Goal: Check status: Check status

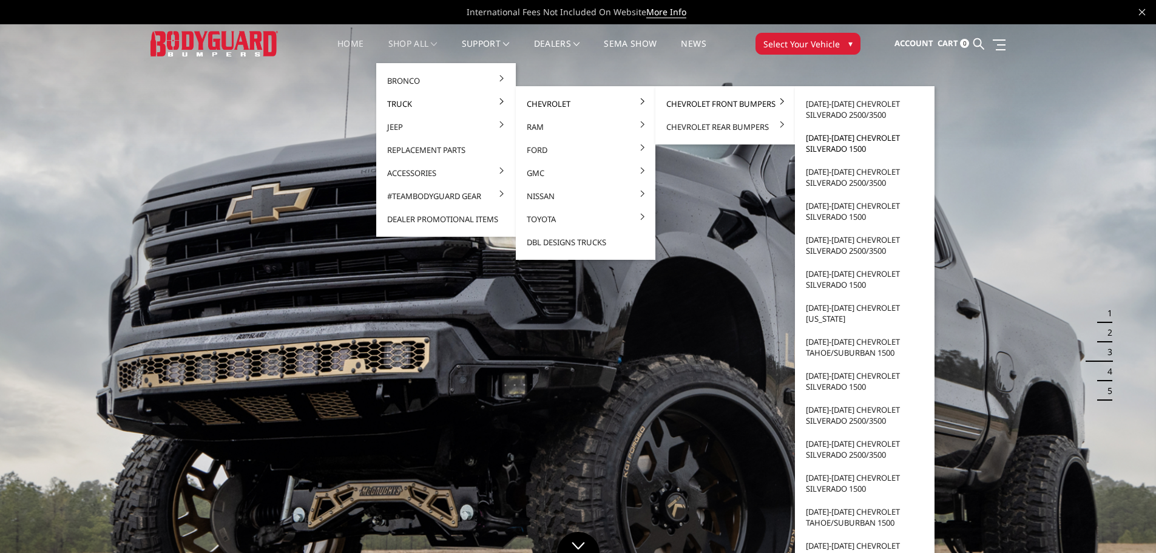
click at [835, 141] on link "[DATE]-[DATE] Chevrolet Silverado 1500" at bounding box center [865, 143] width 130 height 34
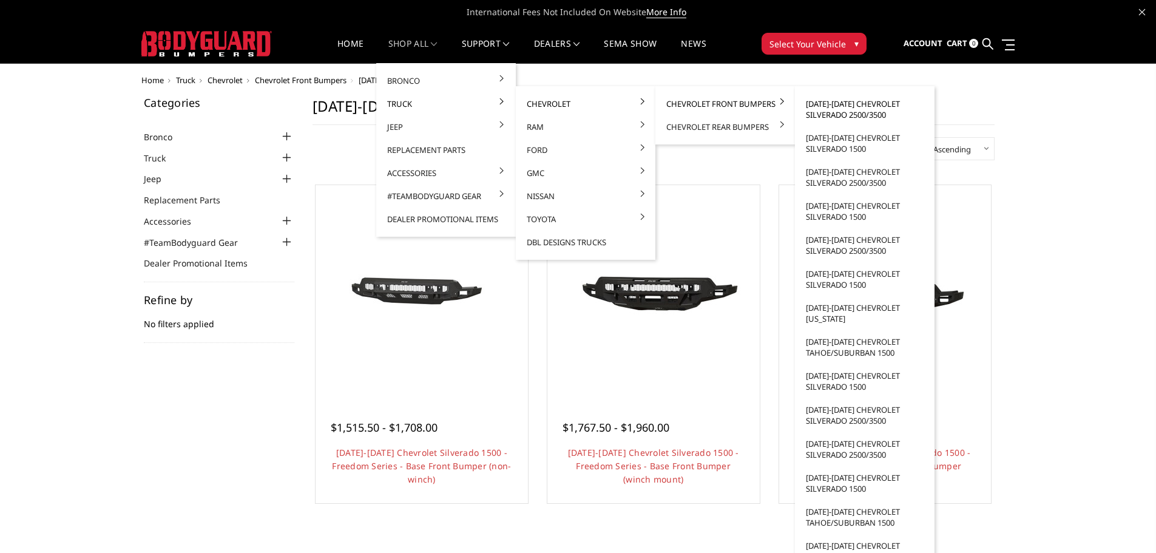
click at [825, 105] on link "[DATE]-[DATE] Chevrolet Silverado 2500/3500" at bounding box center [865, 109] width 130 height 34
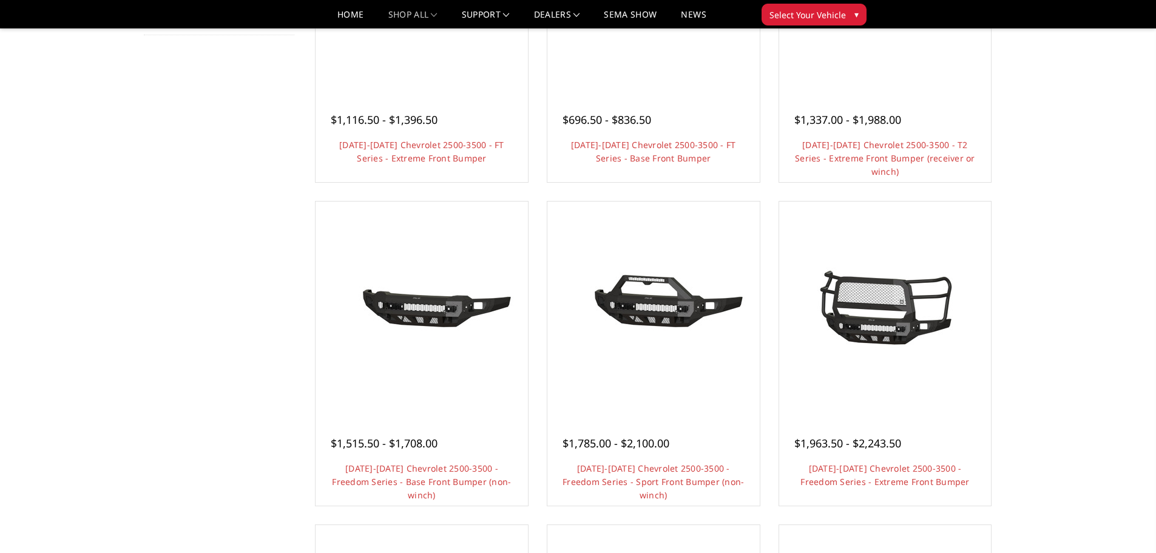
scroll to position [61, 0]
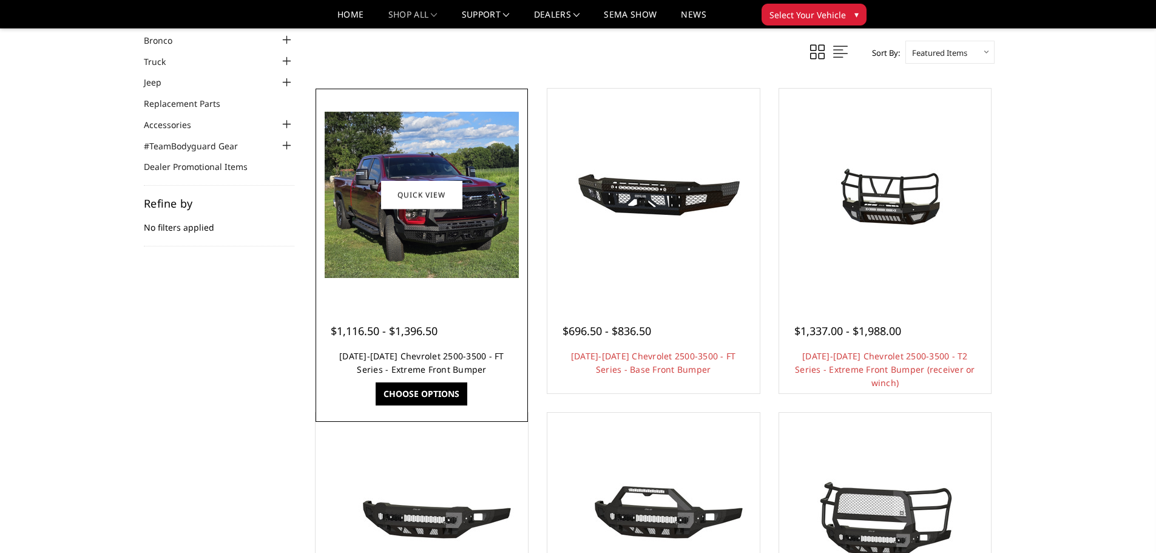
click at [415, 365] on link "2024-2025 Chevrolet 2500-3500 - FT Series - Extreme Front Bumper" at bounding box center [421, 362] width 165 height 25
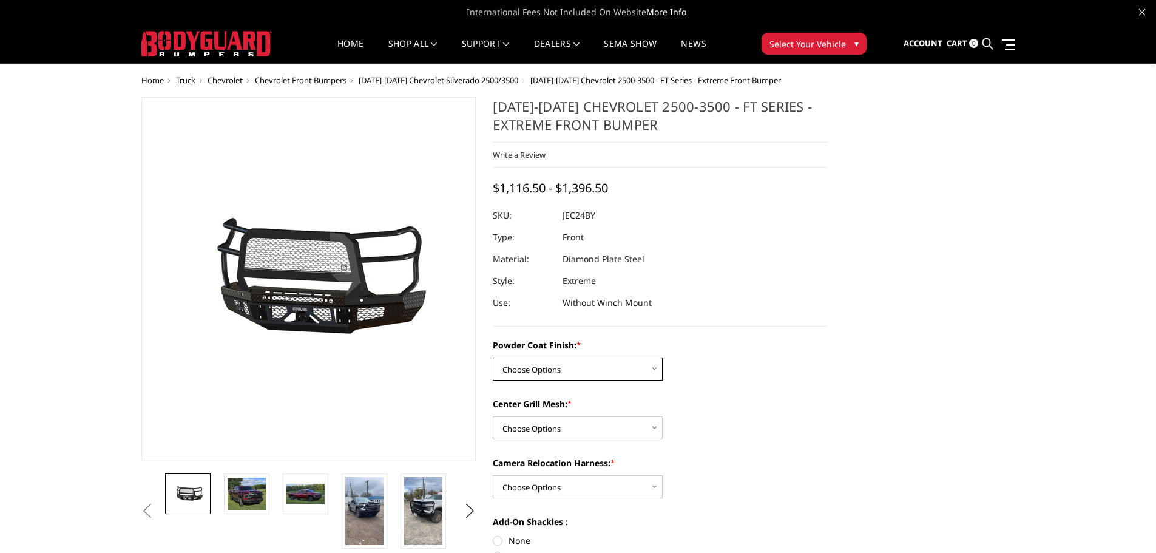
drag, startPoint x: 555, startPoint y: 371, endPoint x: 553, endPoint y: 378, distance: 7.1
click at [555, 371] on select "Choose Options Bare Metal Gloss Black Powder Coat Textured Black Powder Coat" at bounding box center [578, 368] width 170 height 23
select select "3278"
click at [493, 357] on select "Choose Options Bare Metal Gloss Black Powder Coat Textured Black Powder Coat" at bounding box center [578, 368] width 170 height 23
click at [542, 414] on div "Center Grill Mesh: * Choose Options WITH Expanded Metal in Center Grill WITHOUT…" at bounding box center [660, 418] width 335 height 42
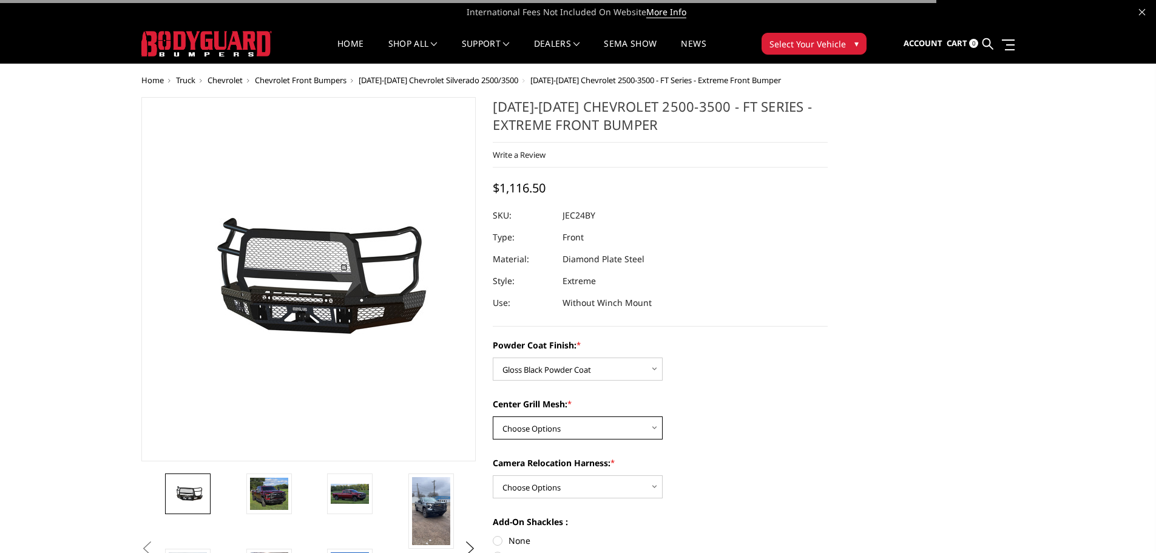
click at [540, 425] on select "Choose Options WITH Expanded Metal in Center Grill WITHOUT Expanded Metal in Ce…" at bounding box center [578, 427] width 170 height 23
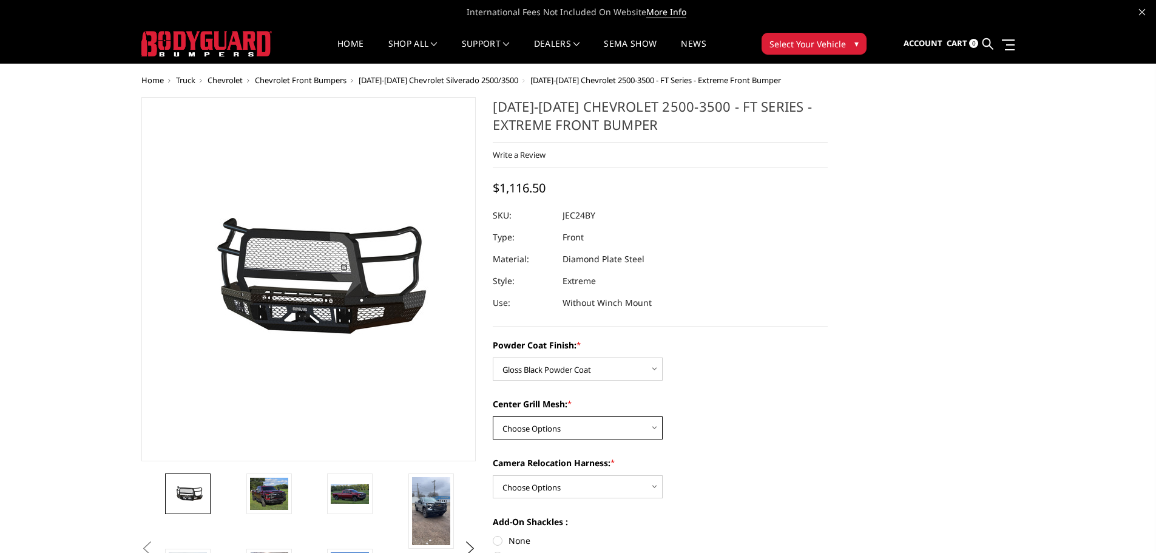
select select "3280"
click at [493, 416] on select "Choose Options WITH Expanded Metal in Center Grill WITHOUT Expanded Metal in Ce…" at bounding box center [578, 427] width 170 height 23
click at [556, 488] on select "Choose Options WITH Camera Relocation Harness WITHOUT Camera Relocation Harness" at bounding box center [578, 486] width 170 height 23
select select "3283"
click at [493, 475] on select "Choose Options WITH Camera Relocation Harness WITHOUT Camera Relocation Harness" at bounding box center [578, 486] width 170 height 23
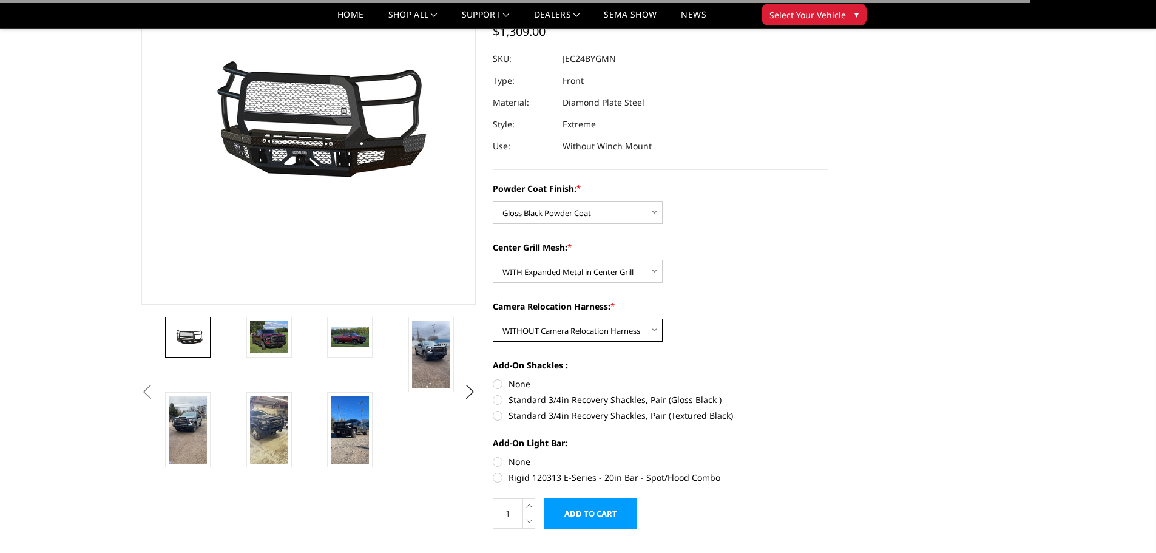
scroll to position [121, 0]
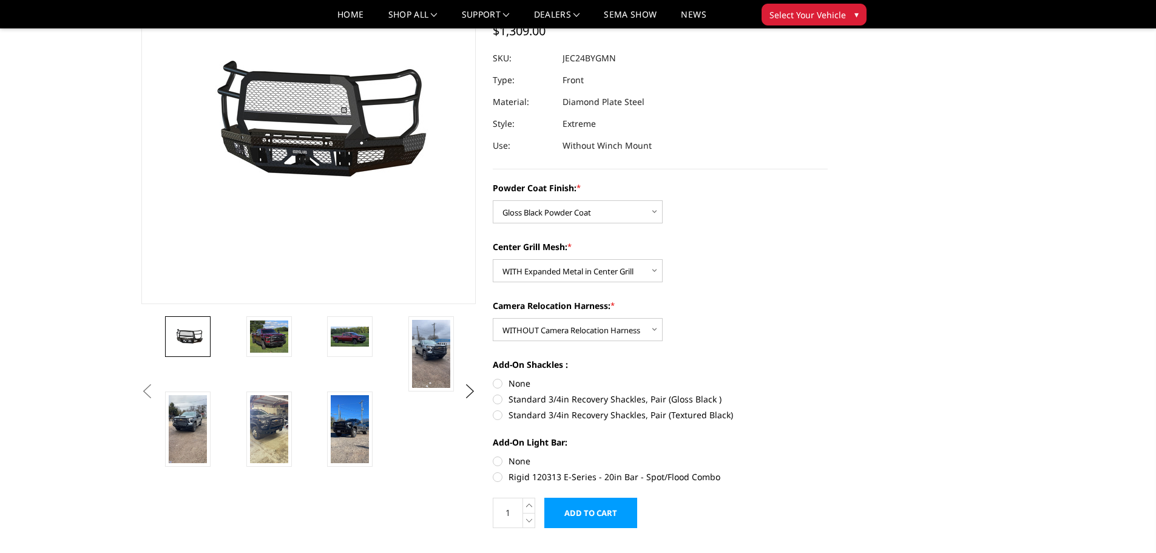
click at [514, 403] on label "Standard 3/4in Recovery Shackles, Pair (Gloss Black )" at bounding box center [660, 399] width 335 height 13
click at [828, 377] on input "Standard 3/4in Recovery Shackles, Pair (Gloss Black )" at bounding box center [828, 377] width 1 height 1
radio input "true"
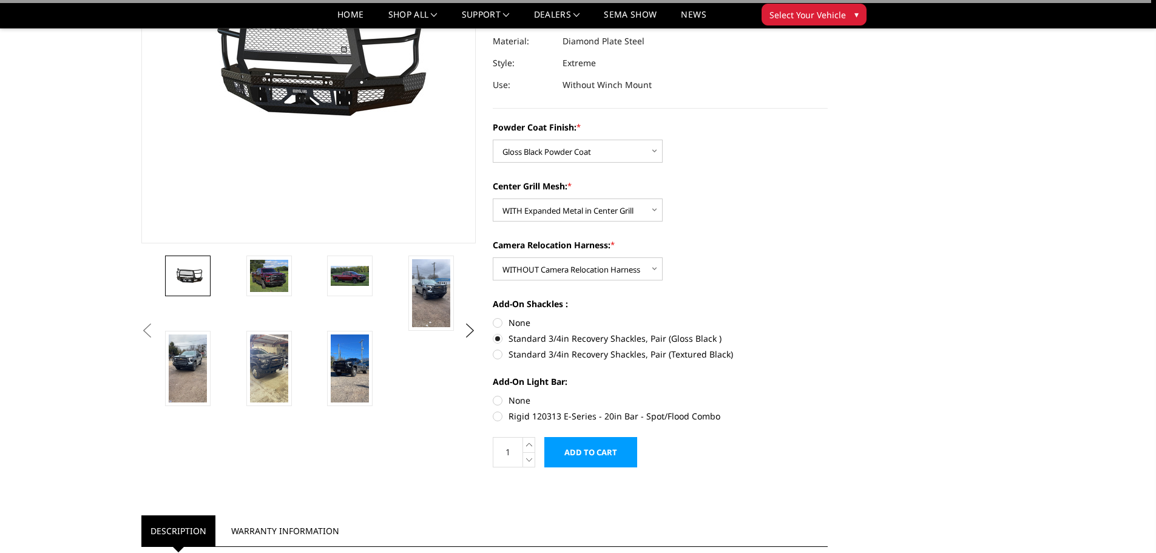
click at [513, 404] on label "None" at bounding box center [660, 400] width 335 height 13
click at [493, 394] on input "None" at bounding box center [493, 394] width 1 height 1
radio input "true"
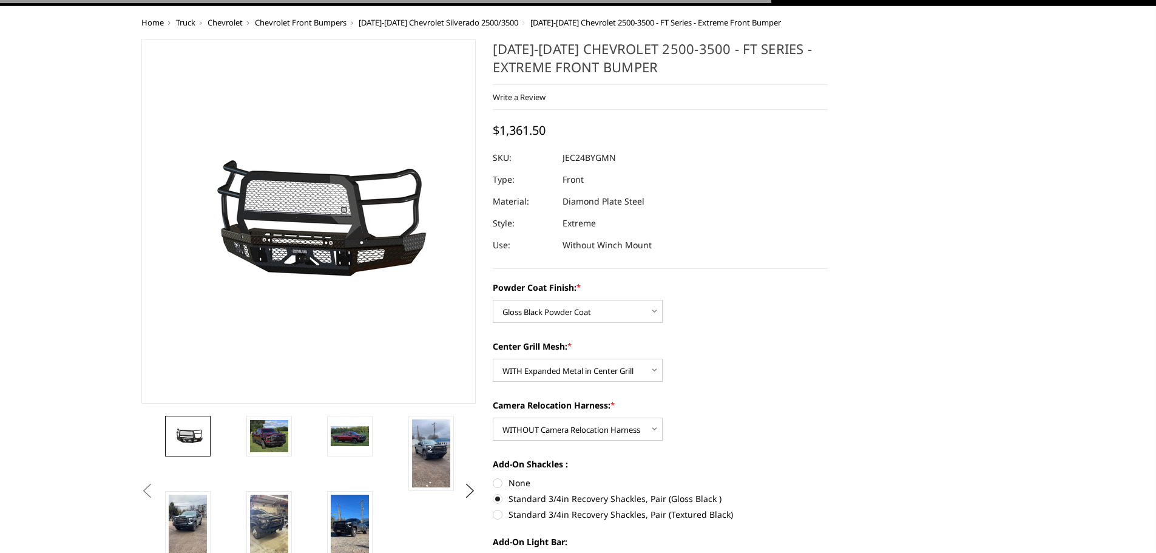
scroll to position [0, 0]
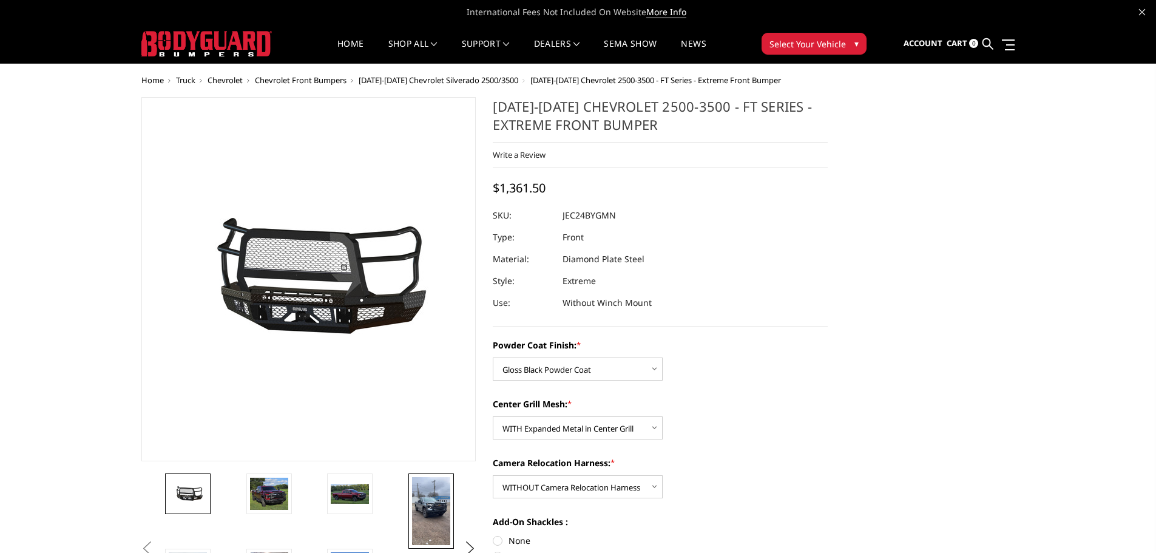
click at [426, 538] on img at bounding box center [431, 511] width 38 height 68
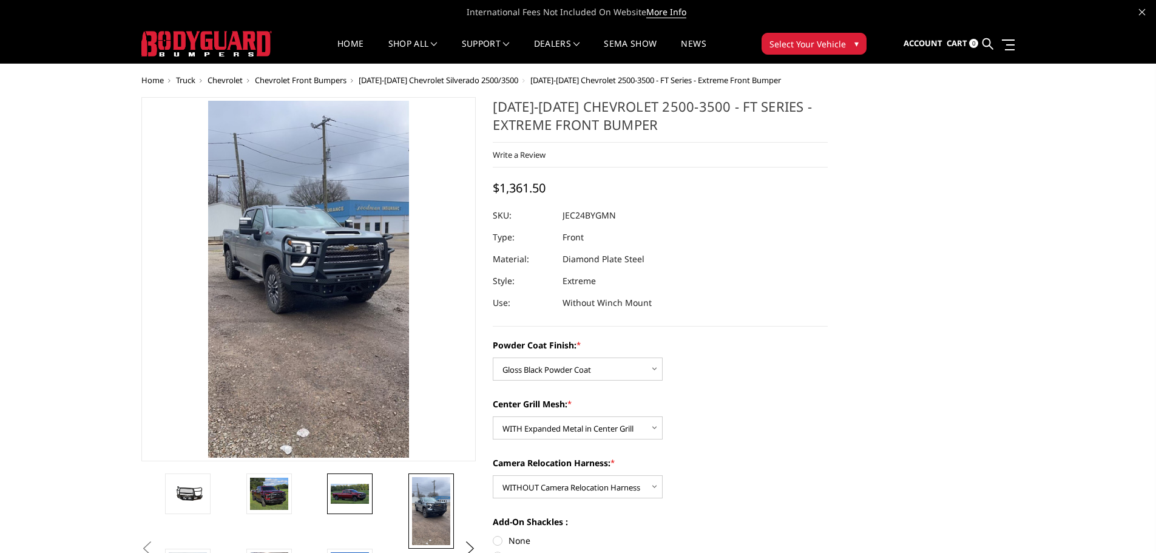
click at [342, 500] on img at bounding box center [350, 494] width 38 height 21
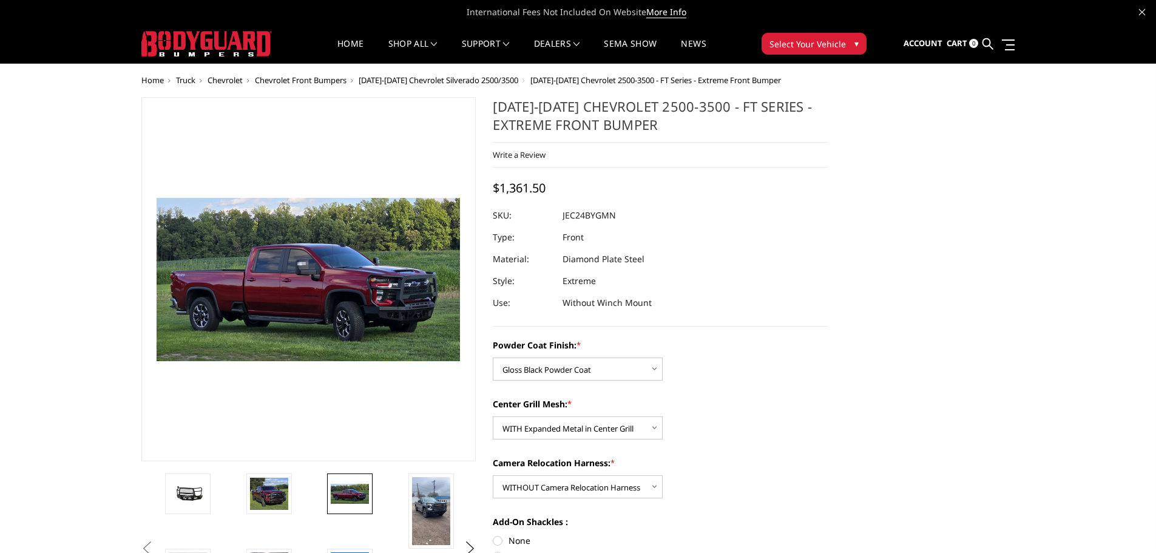
click at [292, 493] on li at bounding box center [283, 510] width 81 height 75
click at [285, 497] on img at bounding box center [269, 493] width 38 height 33
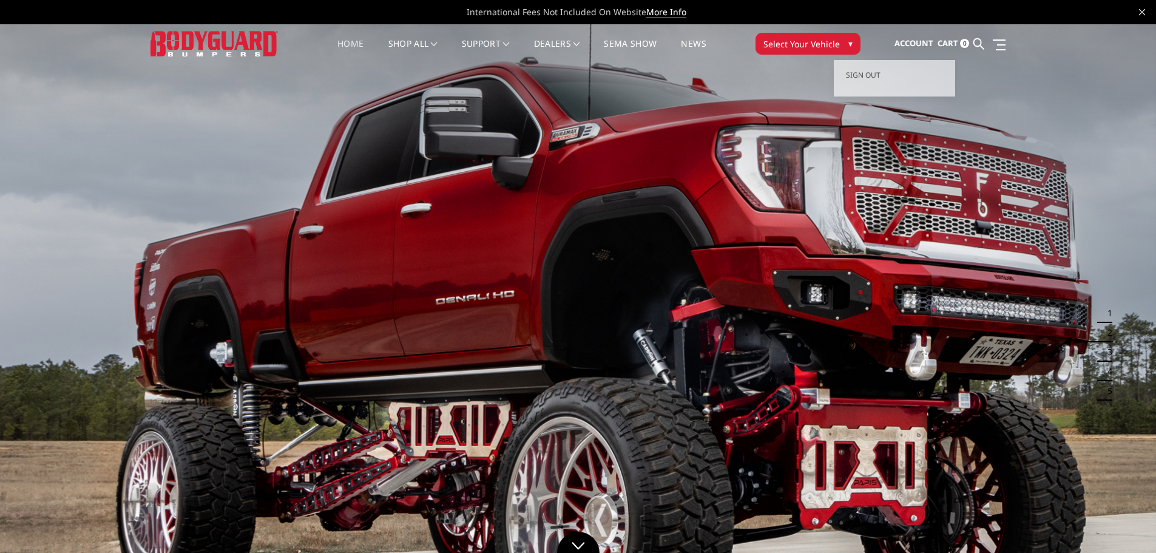
click at [903, 45] on span "Account" at bounding box center [913, 43] width 39 height 11
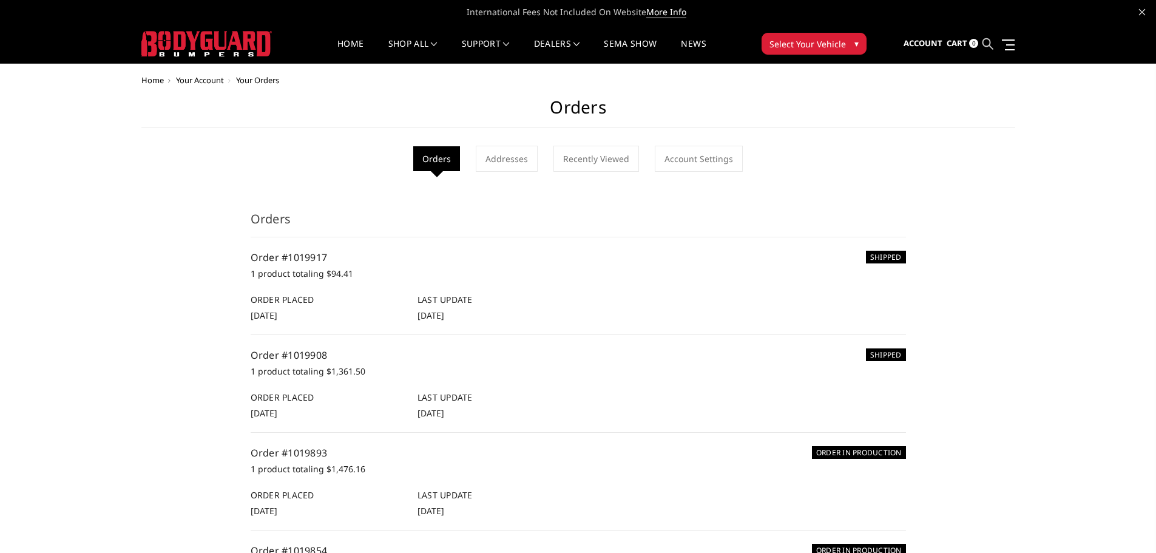
click at [991, 41] on icon at bounding box center [987, 43] width 11 height 11
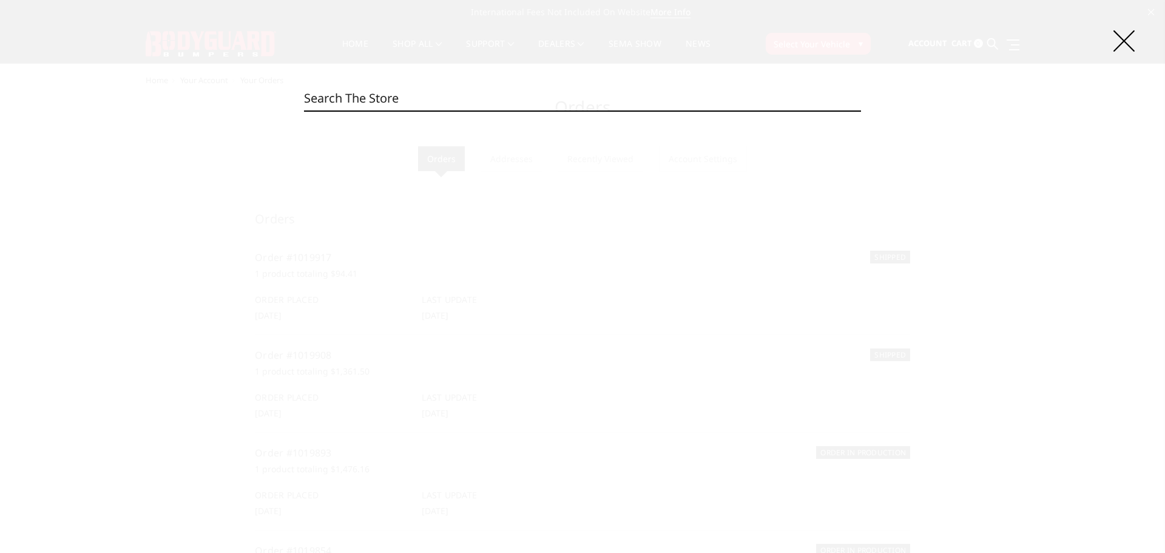
click at [490, 98] on input "Search" at bounding box center [582, 98] width 557 height 24
drag, startPoint x: 490, startPoint y: 98, endPoint x: 1139, endPoint y: 42, distance: 651.6
click at [1139, 42] on div "Search Search" at bounding box center [582, 276] width 1165 height 553
click at [1127, 42] on icon at bounding box center [1123, 40] width 21 height 21
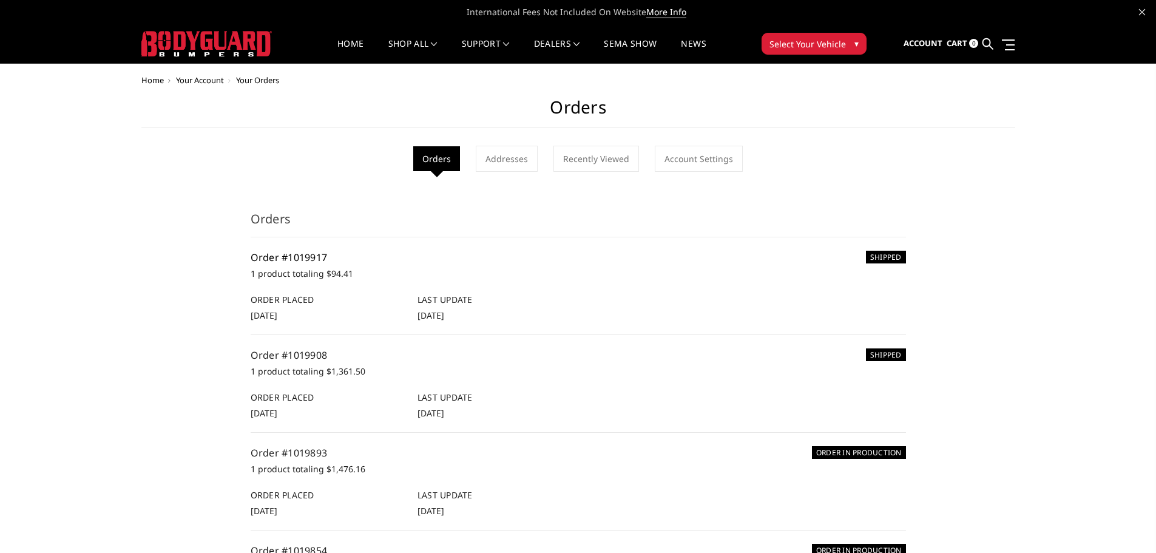
click at [325, 253] on link "Order #1019917" at bounding box center [289, 257] width 77 height 13
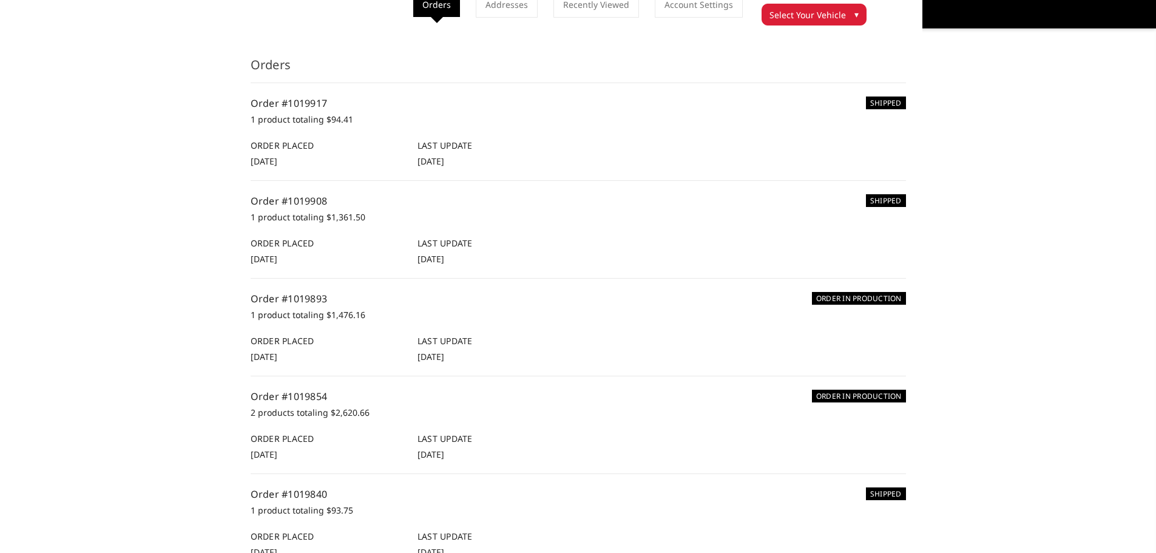
scroll to position [121, 0]
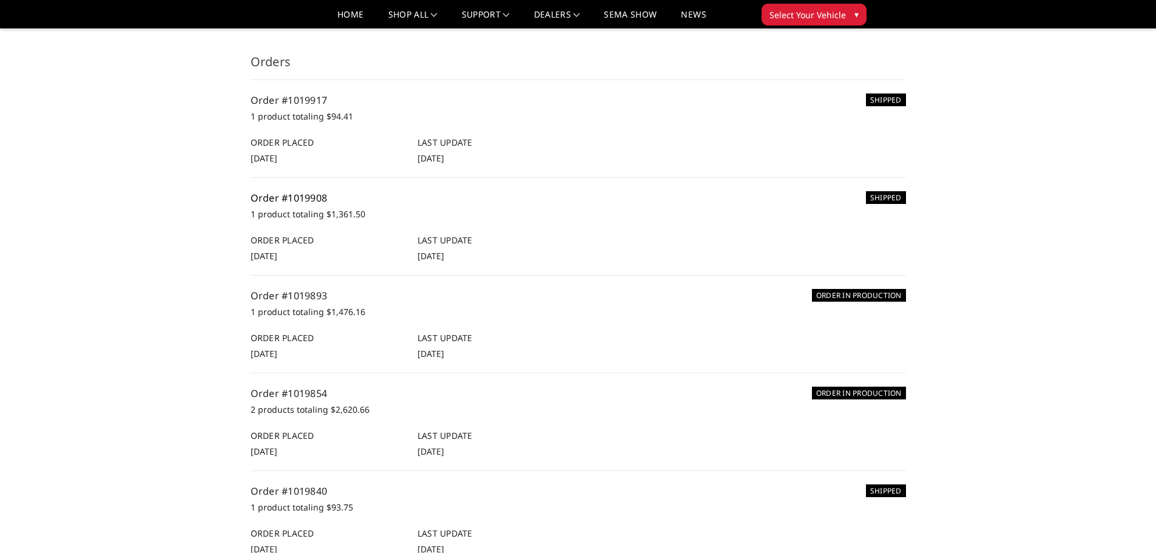
click at [291, 204] on link "Order #1019908" at bounding box center [289, 197] width 77 height 13
